Goal: Information Seeking & Learning: Learn about a topic

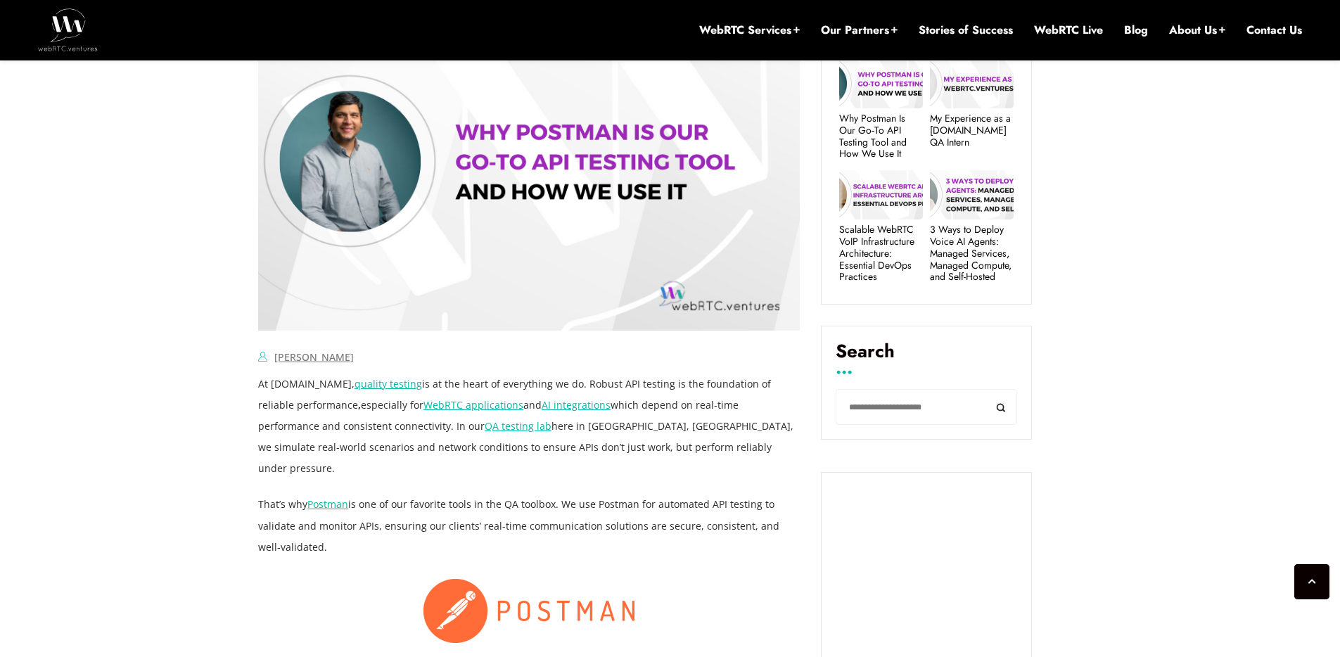
scroll to position [785, 0]
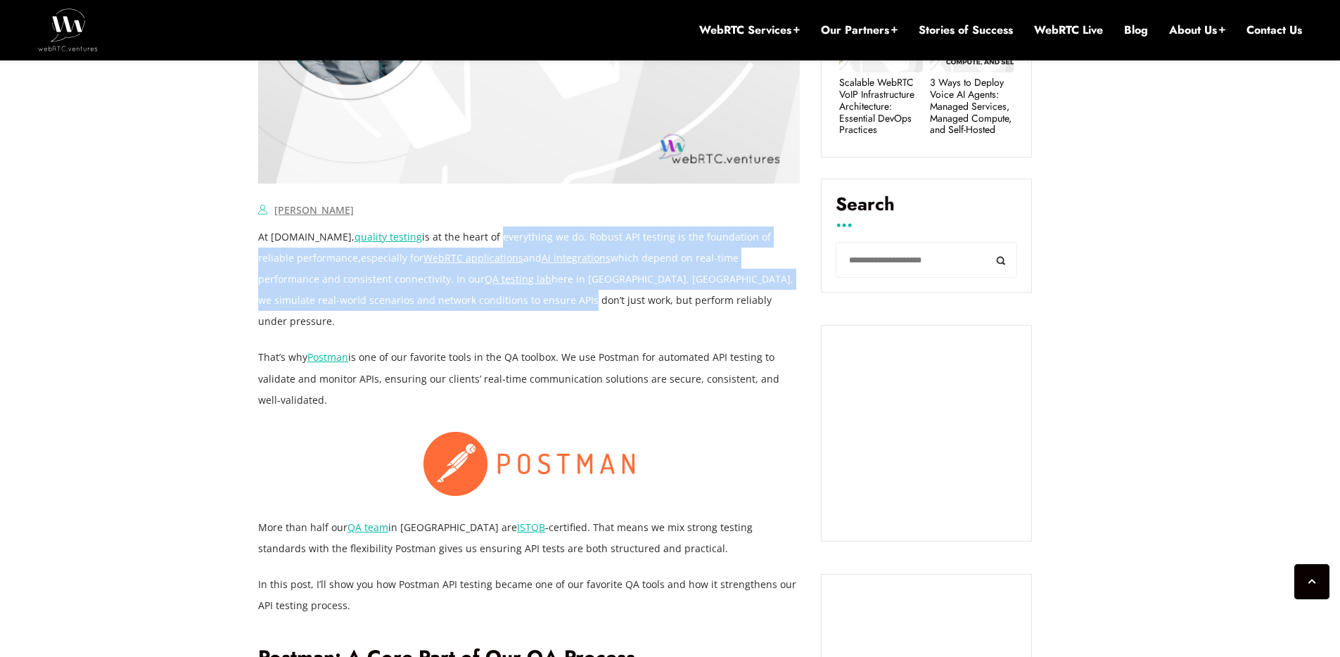
drag, startPoint x: 499, startPoint y: 230, endPoint x: 483, endPoint y: 296, distance: 68.0
click at [483, 296] on p "At [DOMAIN_NAME], quality testing is at the heart of everything we do. Robust A…" at bounding box center [528, 278] width 541 height 105
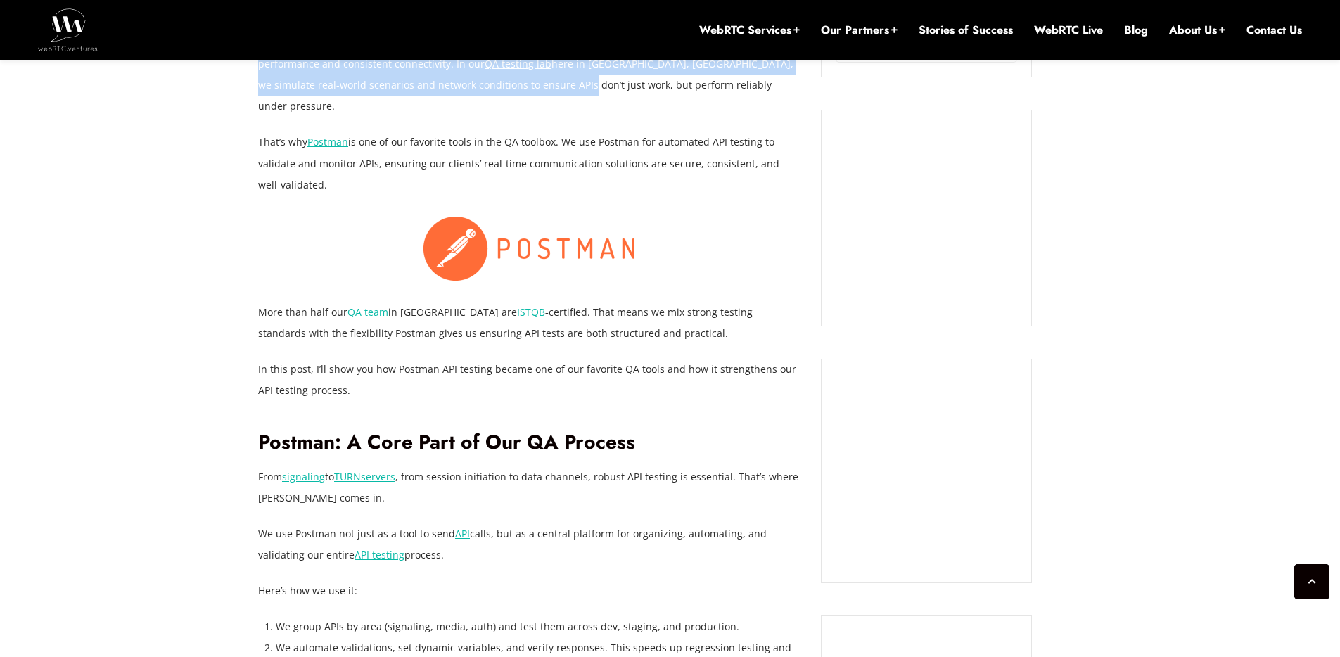
scroll to position [1276, 0]
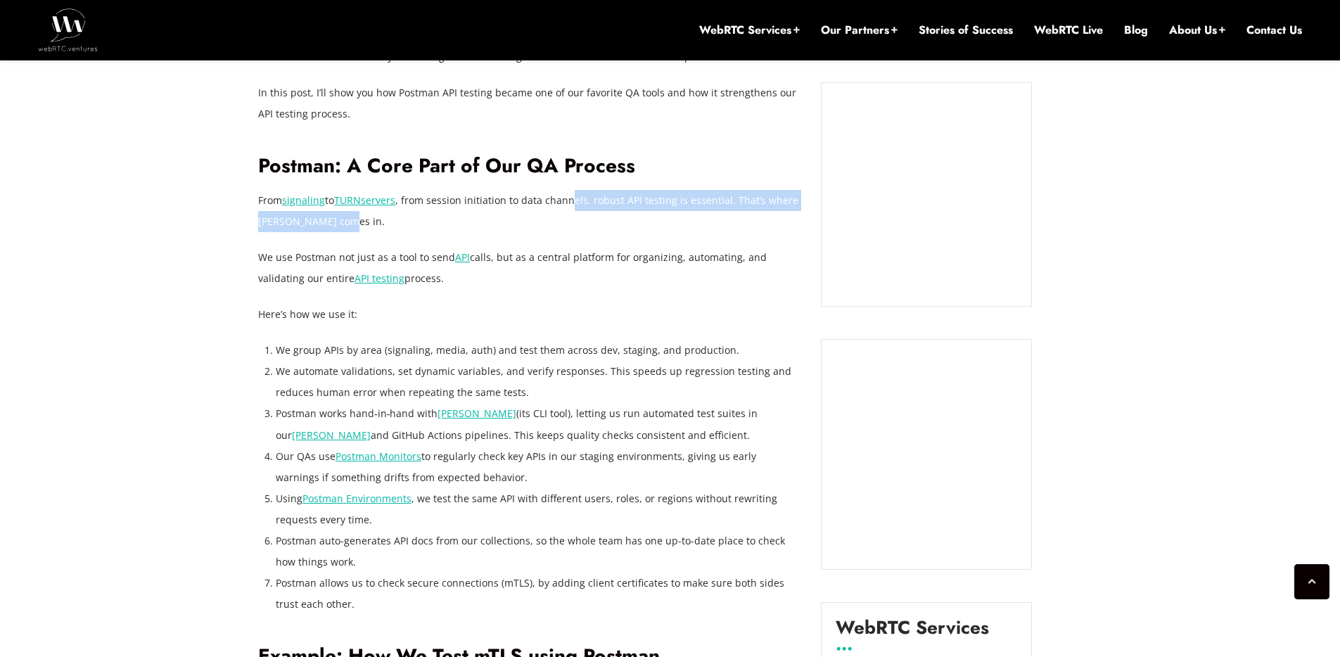
drag, startPoint x: 576, startPoint y: 179, endPoint x: 584, endPoint y: 203, distance: 25.8
click at [584, 203] on p "From signaling to TURN servers , from session initiation to data channels, robu…" at bounding box center [528, 211] width 541 height 42
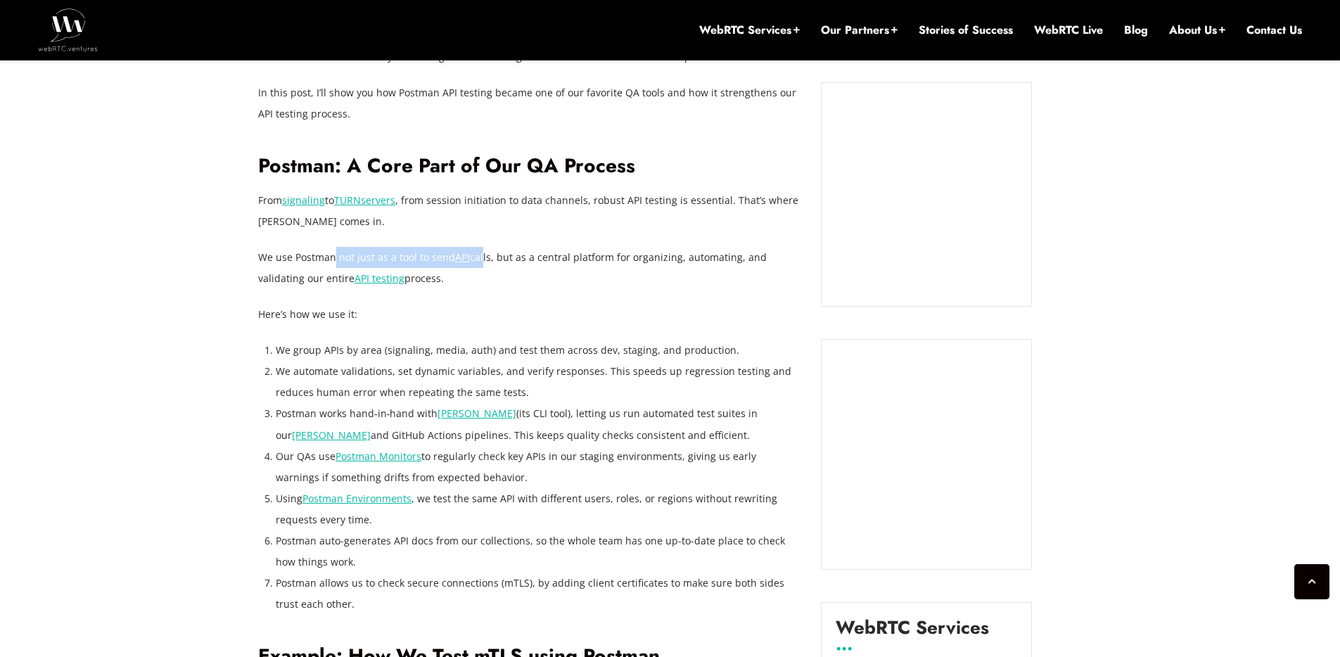
drag, startPoint x: 342, startPoint y: 232, endPoint x: 479, endPoint y: 237, distance: 136.5
click at [479, 247] on p "We use Postman not just as a tool to send API calls, but as a central platform …" at bounding box center [528, 268] width 541 height 42
drag, startPoint x: 323, startPoint y: 324, endPoint x: 508, endPoint y: 330, distance: 185.0
click at [508, 340] on li "We group APIs by area (signaling, media, auth) and test them across dev, stagin…" at bounding box center [538, 350] width 524 height 21
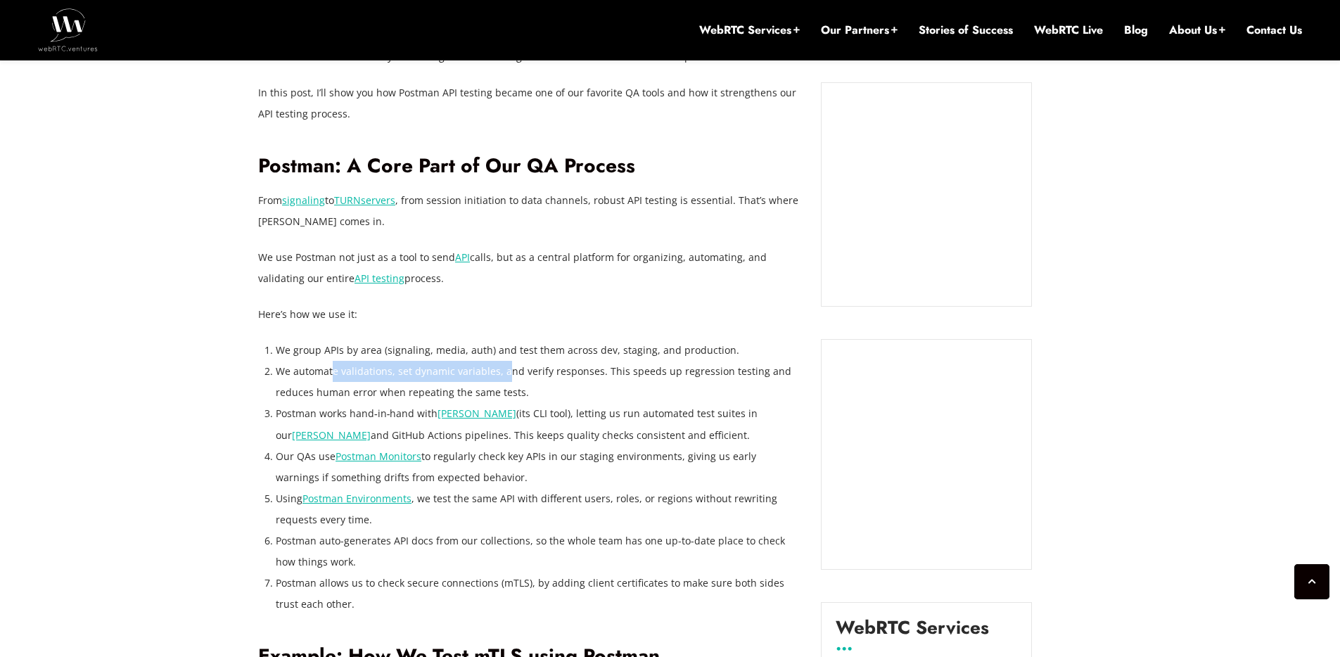
drag, startPoint x: 330, startPoint y: 354, endPoint x: 503, endPoint y: 351, distance: 172.3
click at [503, 361] on li "We automate validations, set dynamic variables, and verify responses. This spee…" at bounding box center [538, 382] width 524 height 42
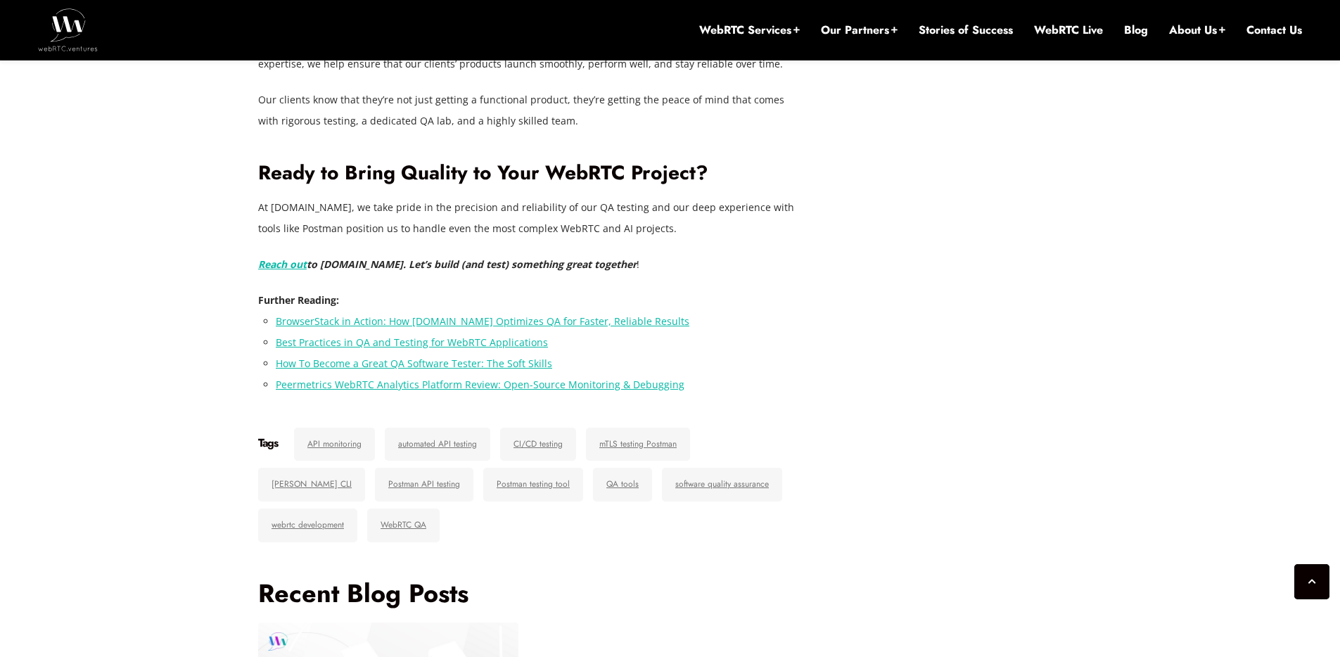
scroll to position [4280, 0]
